Goal: Transaction & Acquisition: Purchase product/service

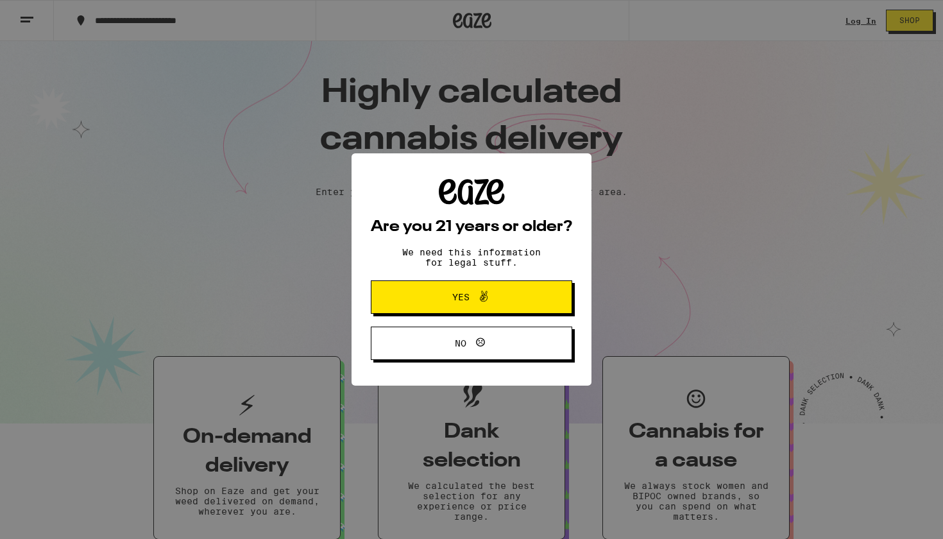
click at [422, 297] on button "Yes" at bounding box center [471, 296] width 201 height 33
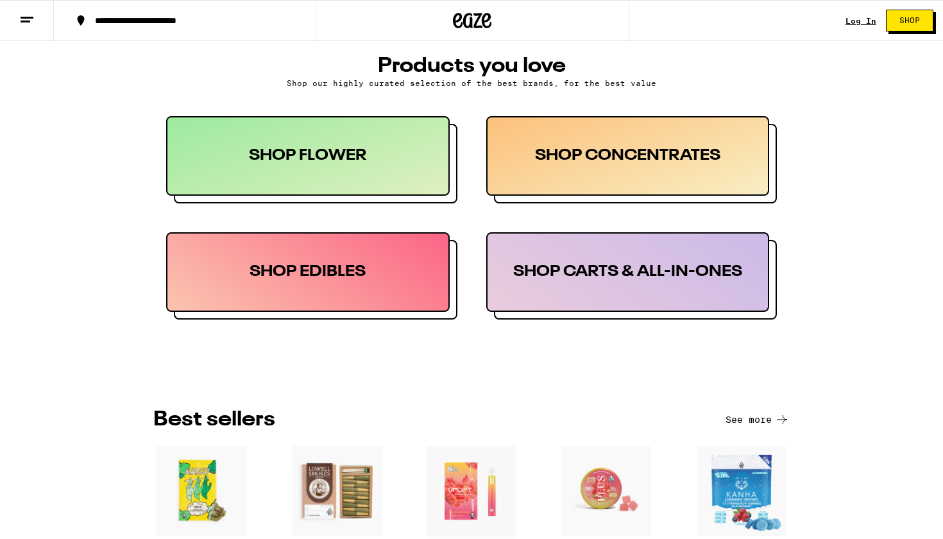
scroll to position [611, 0]
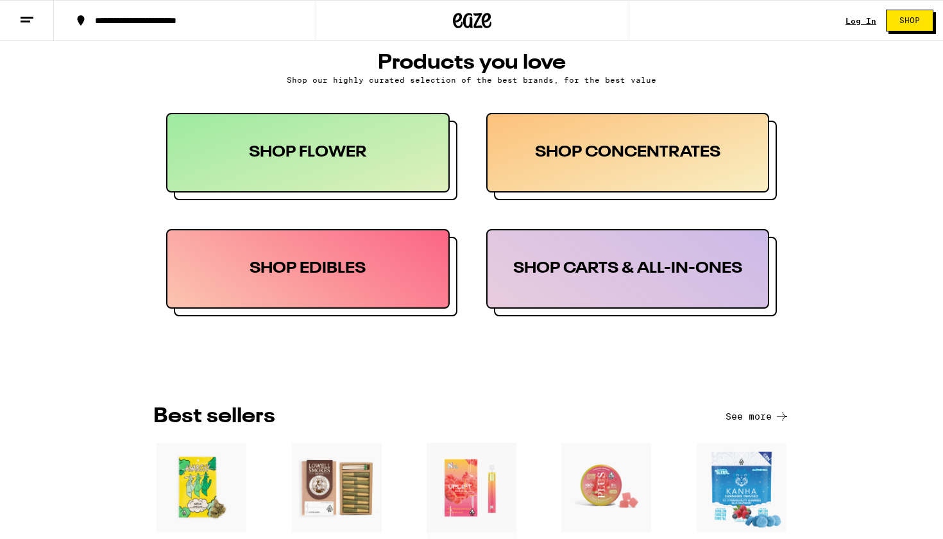
click at [410, 135] on div "SHOP FLOWER" at bounding box center [307, 153] width 283 height 80
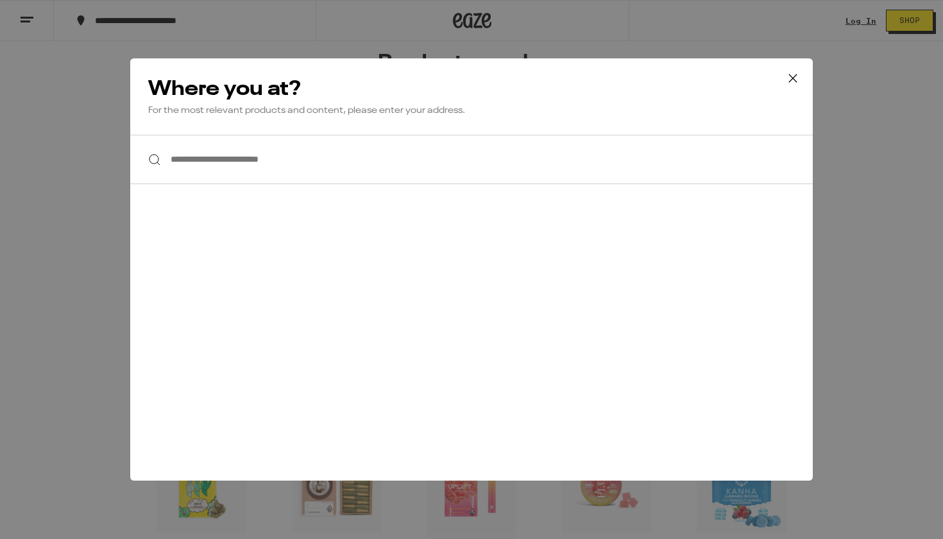
click at [395, 156] on input "**********" at bounding box center [471, 159] width 682 height 49
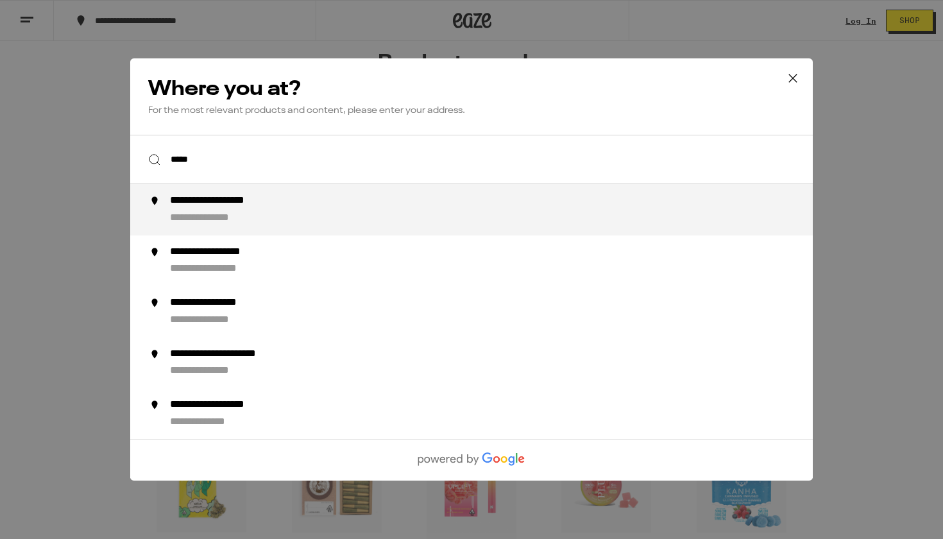
click at [253, 219] on div "**********" at bounding box center [219, 218] width 99 height 13
type input "**********"
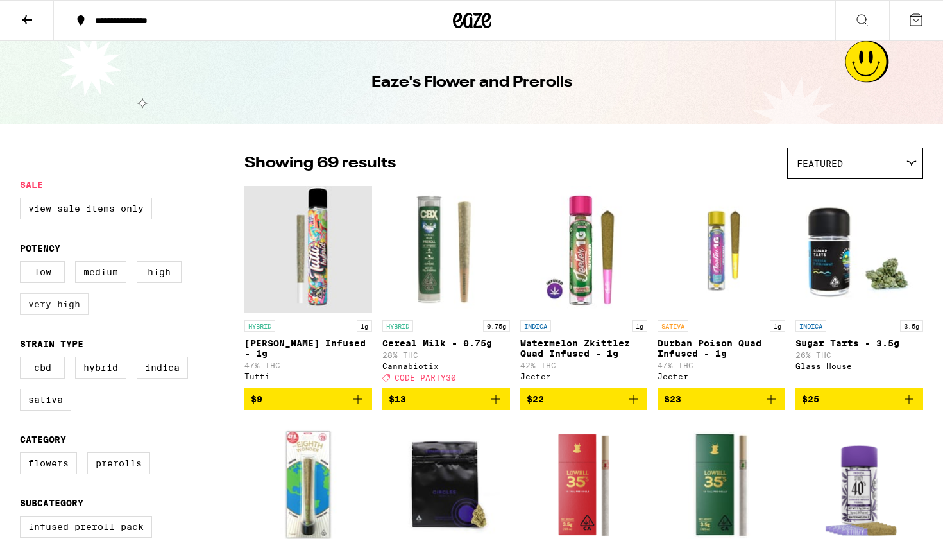
click at [55, 309] on label "Very High" at bounding box center [54, 304] width 69 height 22
click at [23, 264] on input "Very High" at bounding box center [22, 263] width 1 height 1
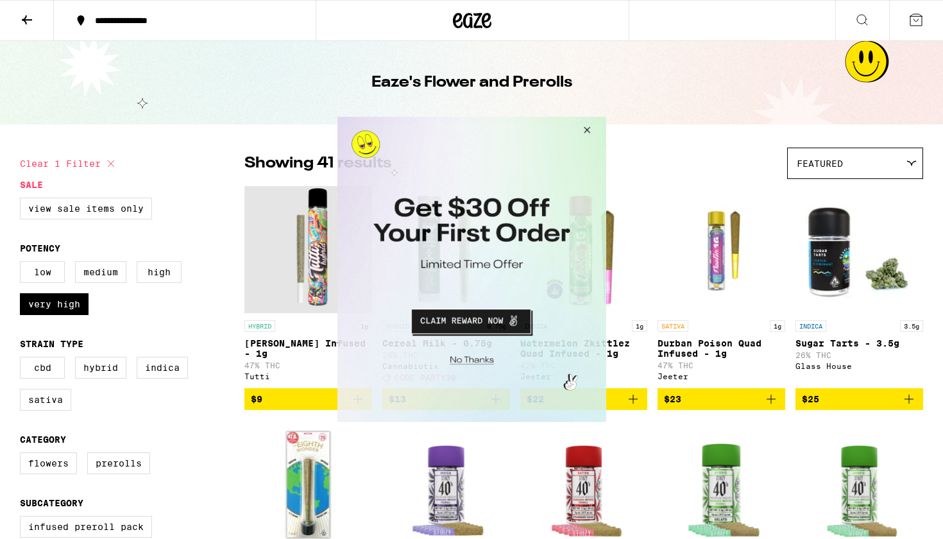
click at [587, 128] on button "Close Modal" at bounding box center [584, 132] width 35 height 31
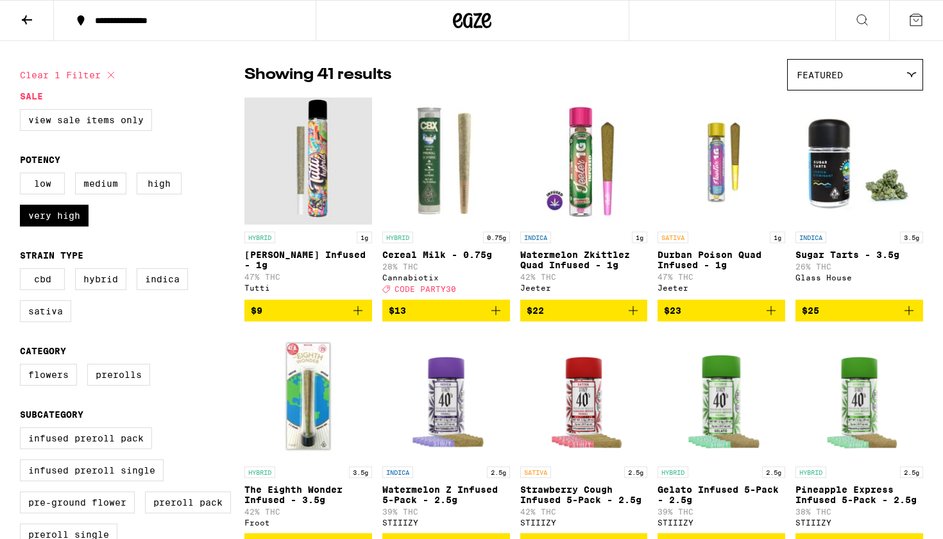
scroll to position [69, 0]
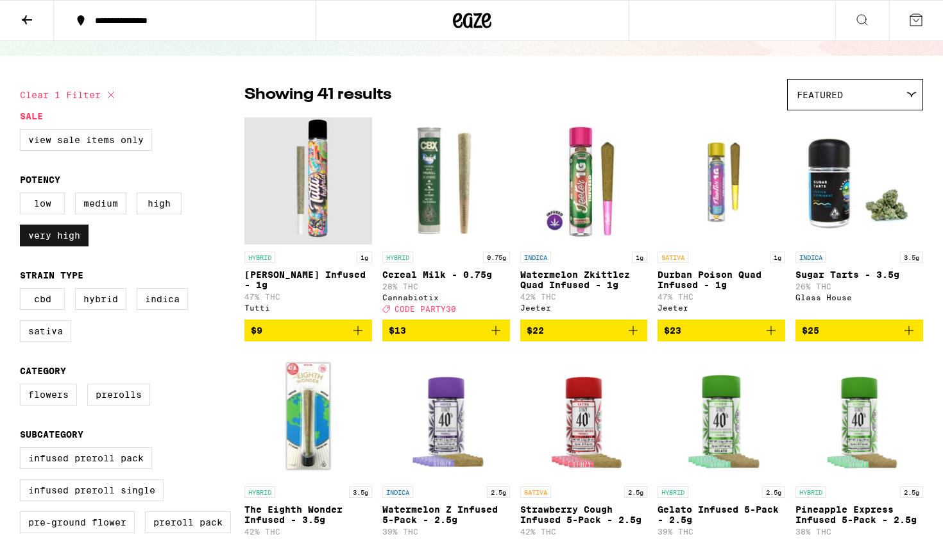
click at [29, 246] on label "Very High" at bounding box center [54, 235] width 69 height 22
click at [23, 195] on input "Very High" at bounding box center [22, 194] width 1 height 1
checkbox input "false"
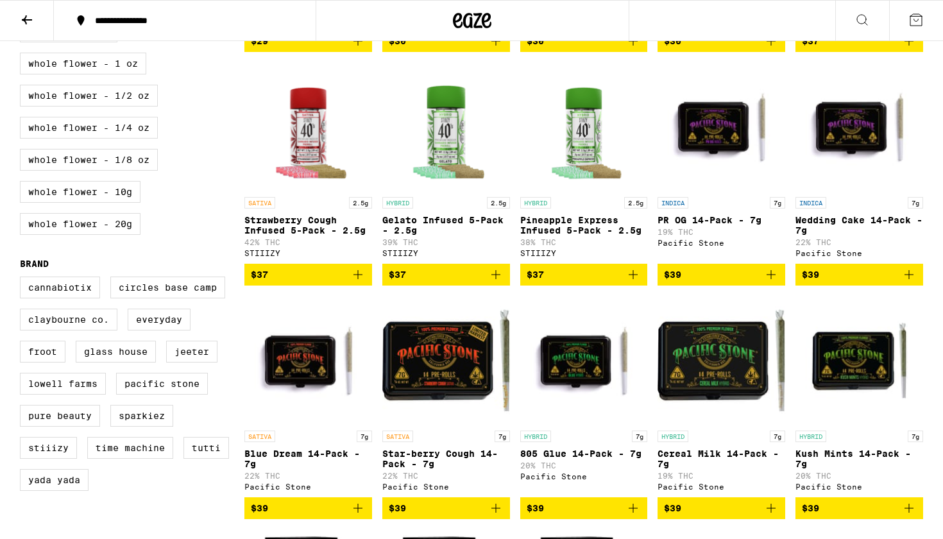
scroll to position [539, 0]
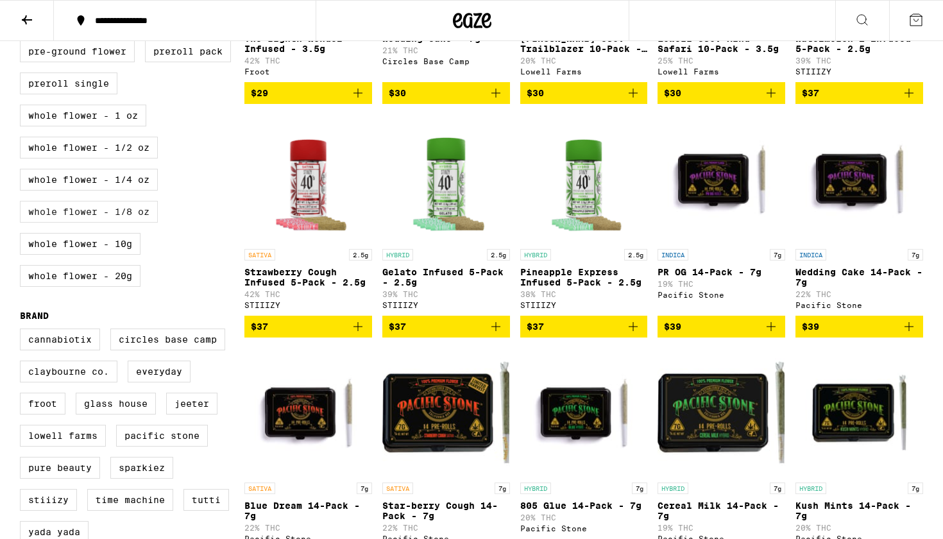
click at [94, 223] on label "Whole Flower - 1/8 oz" at bounding box center [89, 212] width 138 height 22
checkbox input "true"
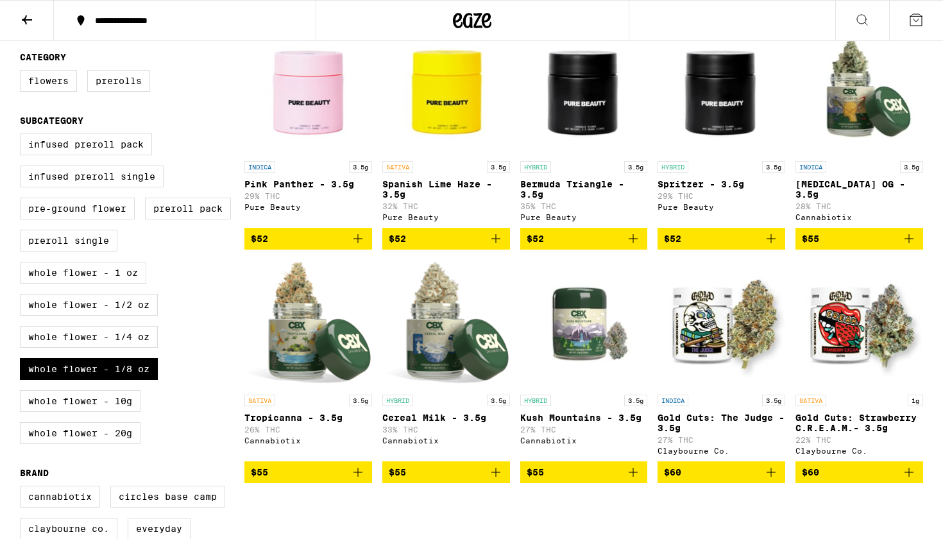
scroll to position [456, 0]
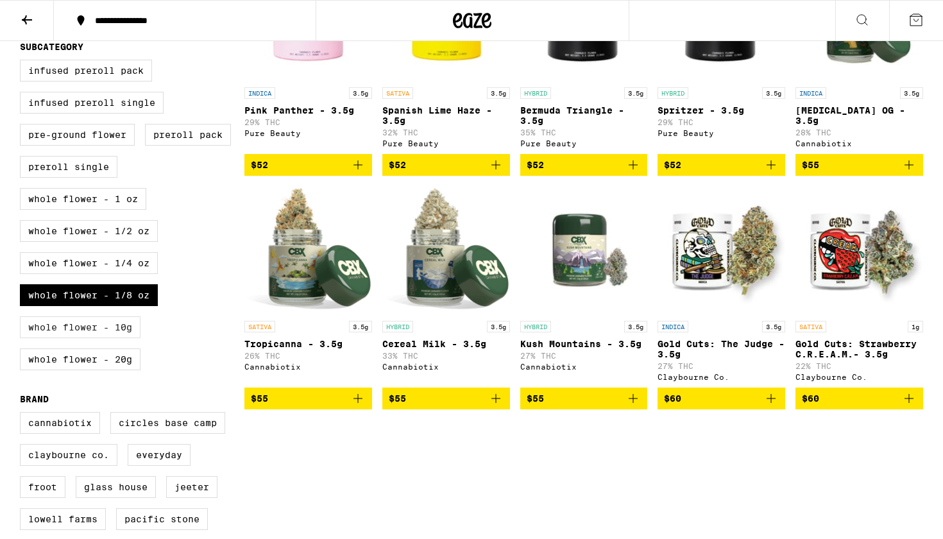
click at [123, 338] on label "Whole Flower - 10g" at bounding box center [80, 327] width 121 height 22
click at [23, 62] on input "Whole Flower - 10g" at bounding box center [22, 62] width 1 height 1
checkbox input "true"
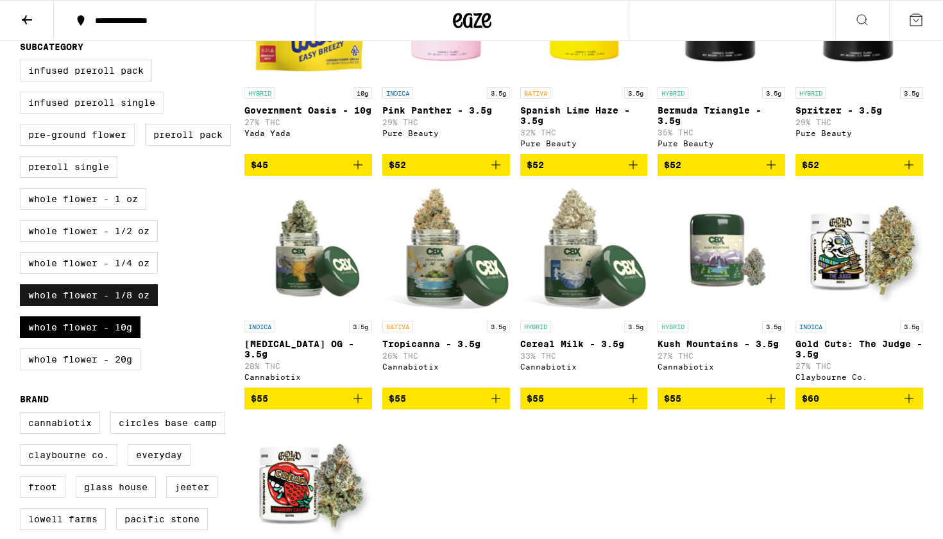
click at [135, 306] on label "Whole Flower - 1/8 oz" at bounding box center [89, 295] width 138 height 22
click at [23, 62] on input "Whole Flower - 1/8 oz" at bounding box center [22, 62] width 1 height 1
checkbox input "false"
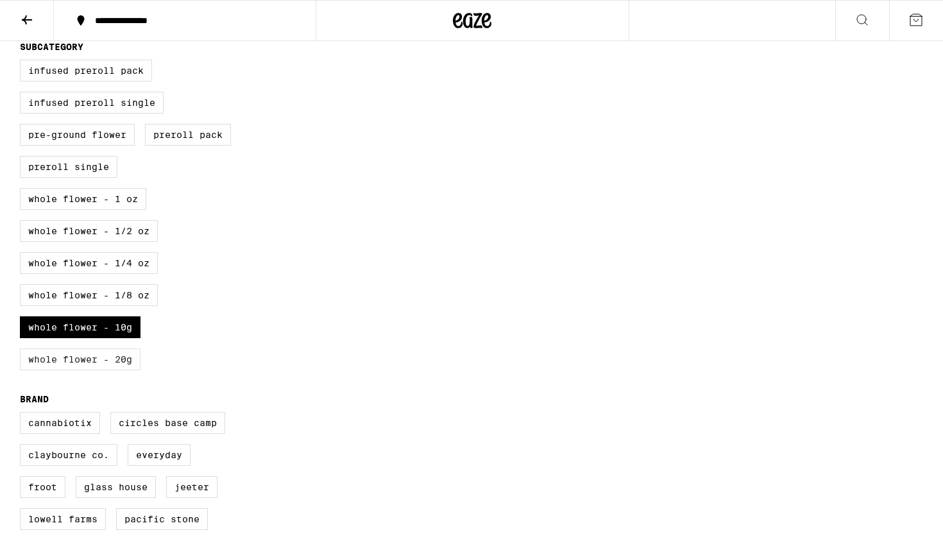
click at [95, 370] on label "Whole Flower - 20g" at bounding box center [80, 359] width 121 height 22
click at [23, 62] on input "Whole Flower - 20g" at bounding box center [22, 62] width 1 height 1
checkbox input "true"
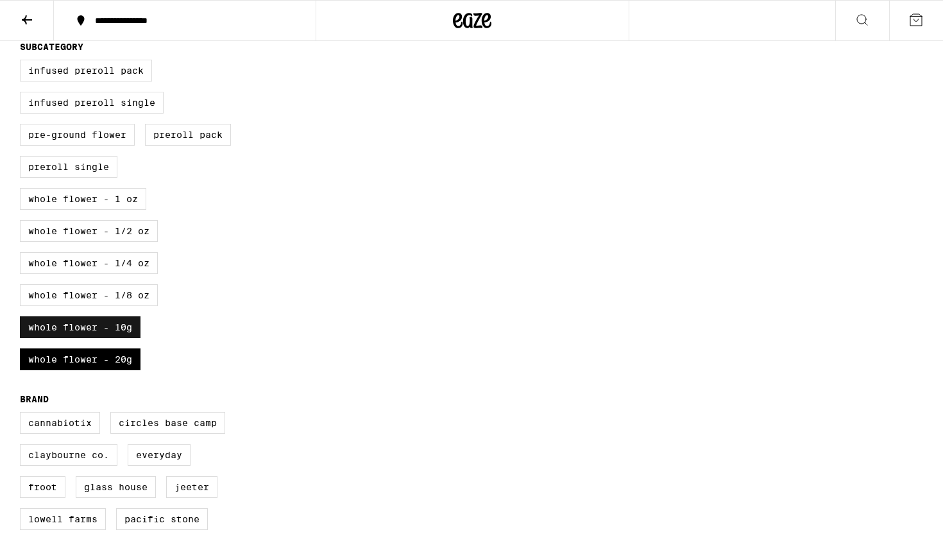
click at [96, 338] on label "Whole Flower - 10g" at bounding box center [80, 327] width 121 height 22
click at [23, 62] on input "Whole Flower - 10g" at bounding box center [22, 62] width 1 height 1
checkbox input "false"
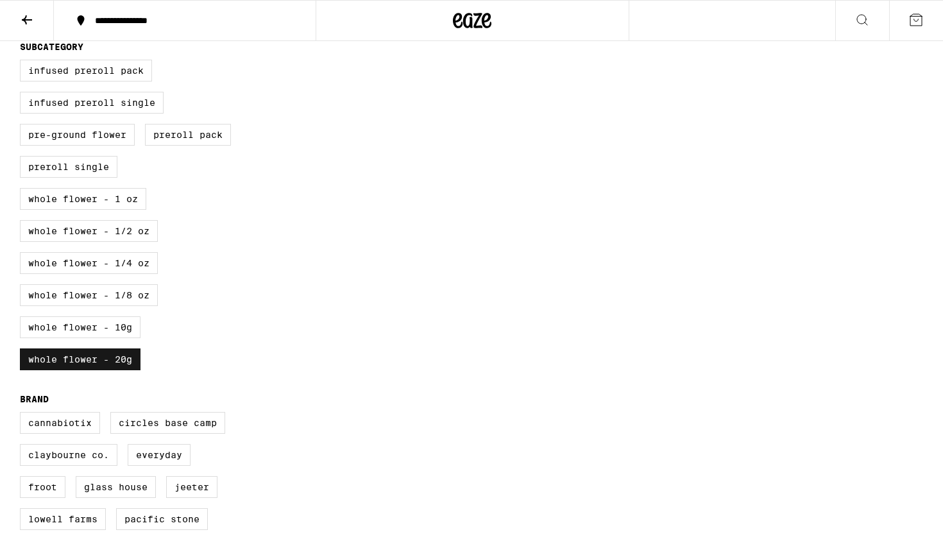
click at [99, 370] on label "Whole Flower - 20g" at bounding box center [80, 359] width 121 height 22
click at [23, 62] on input "Whole Flower - 20g" at bounding box center [22, 62] width 1 height 1
checkbox input "false"
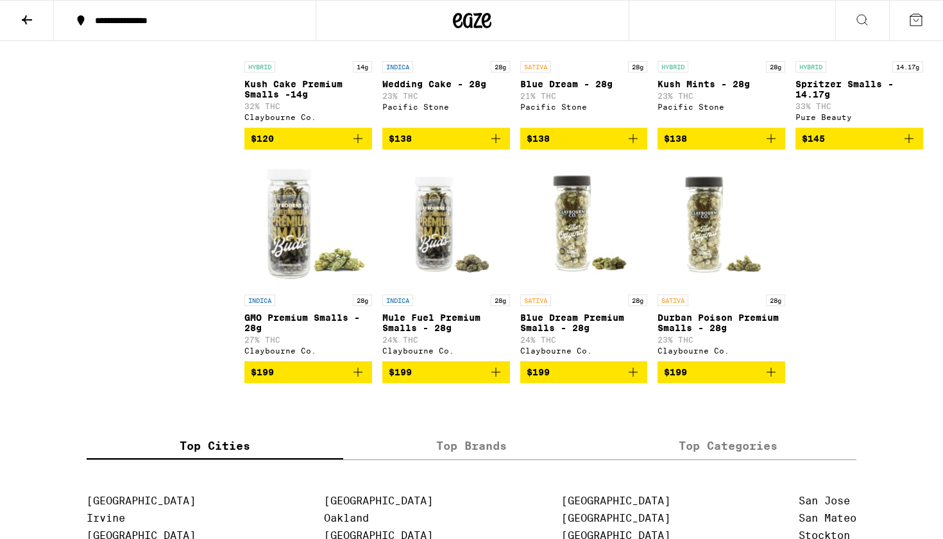
scroll to position [3080, 0]
